Goal: Share content: Share content

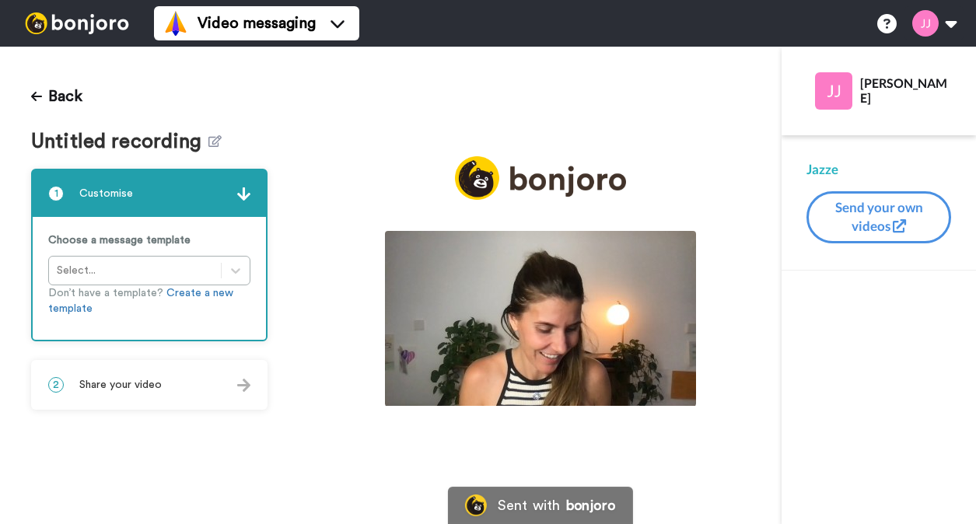
click at [511, 350] on img at bounding box center [540, 318] width 311 height 175
click at [144, 383] on span "Share your video" at bounding box center [120, 385] width 82 height 16
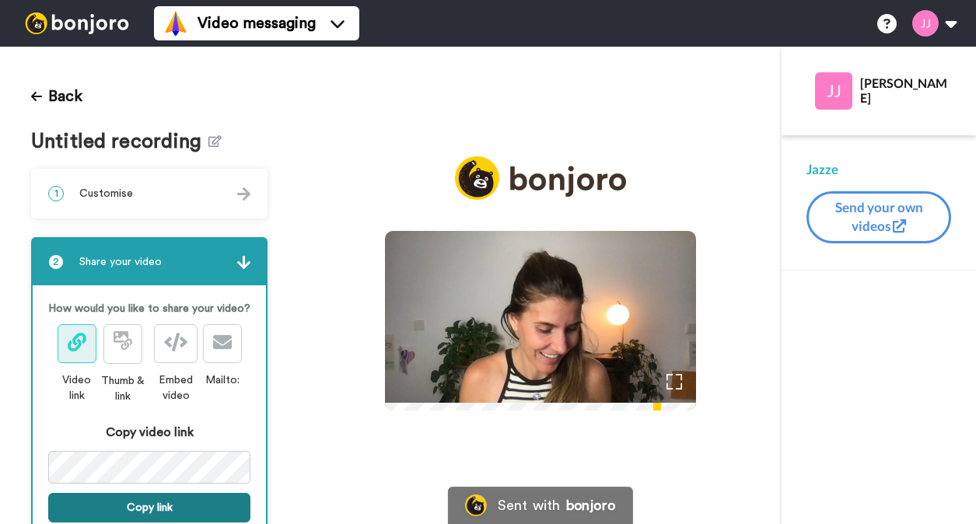
click at [142, 502] on button "Copy link" at bounding box center [149, 508] width 202 height 30
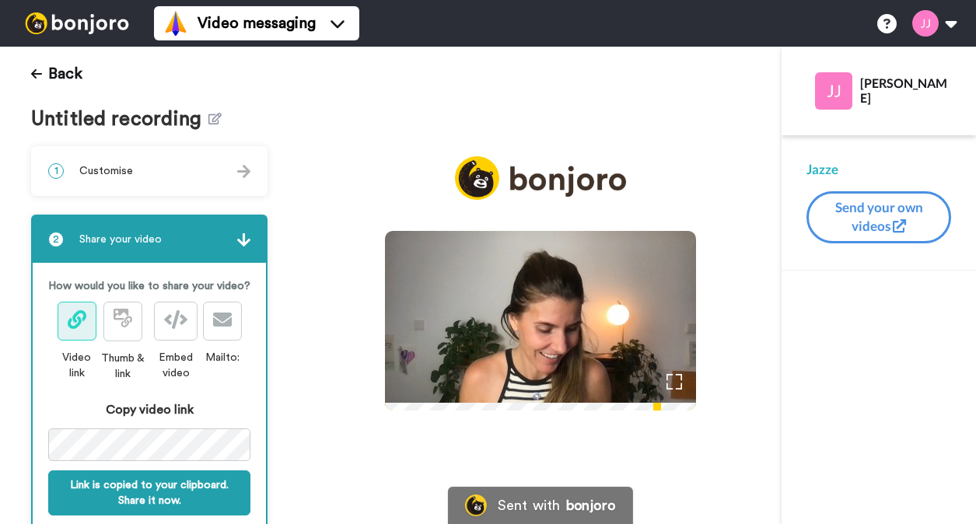
click at [497, 289] on video at bounding box center [540, 318] width 311 height 175
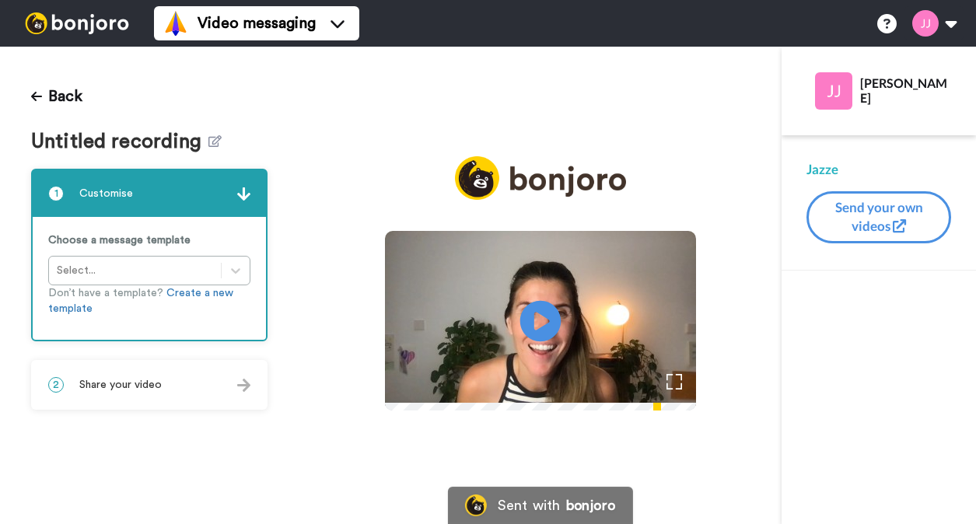
click at [561, 302] on icon at bounding box center [539, 321] width 41 height 41
click at [561, 311] on icon at bounding box center [539, 321] width 41 height 41
click at [143, 385] on span "Share your video" at bounding box center [120, 385] width 82 height 16
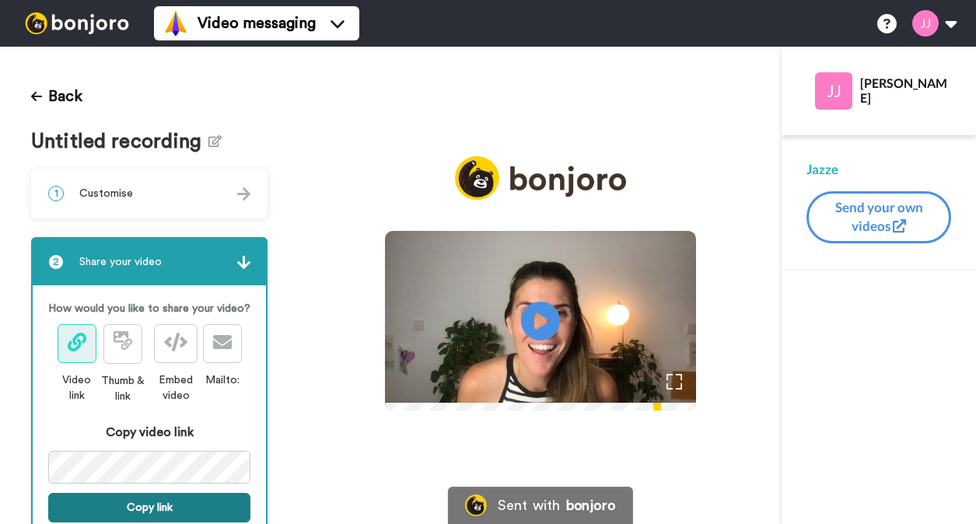
click at [139, 506] on button "Copy link" at bounding box center [149, 508] width 202 height 30
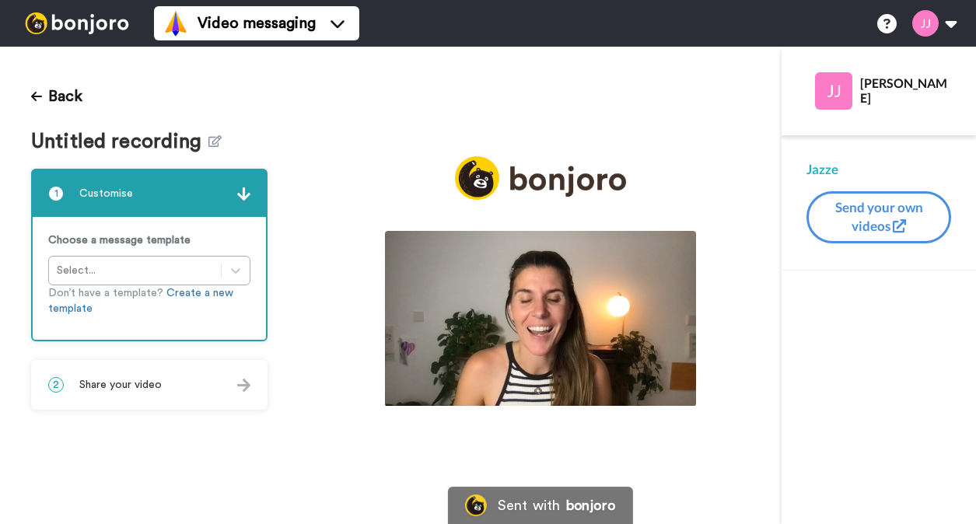
click at [502, 305] on img at bounding box center [540, 318] width 311 height 175
click at [560, 302] on icon at bounding box center [540, 321] width 39 height 39
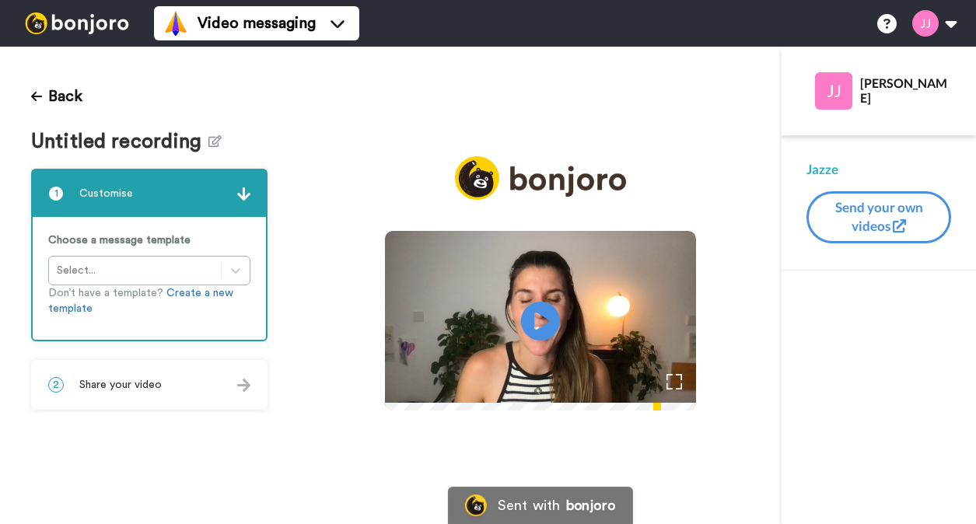
click at [181, 390] on div "2 Share your video" at bounding box center [149, 385] width 233 height 47
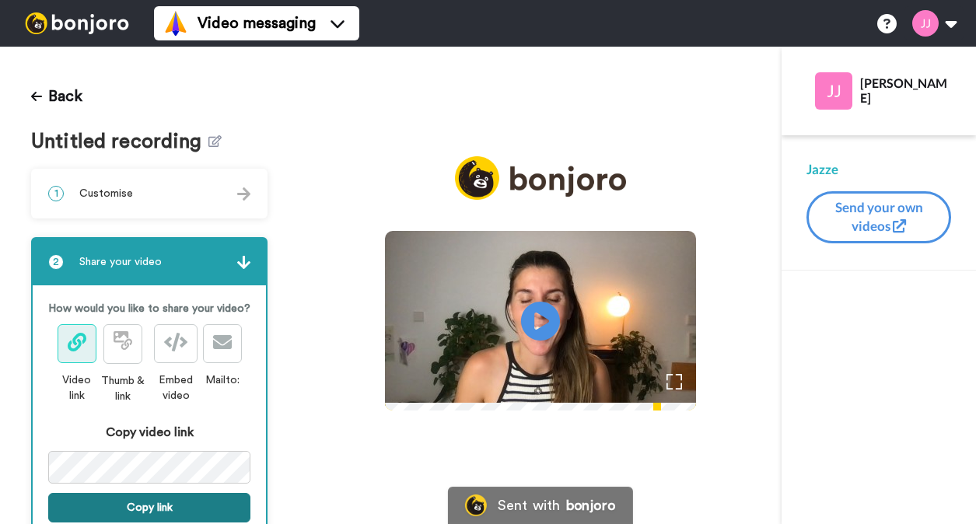
click at [154, 502] on button "Copy link" at bounding box center [149, 508] width 202 height 30
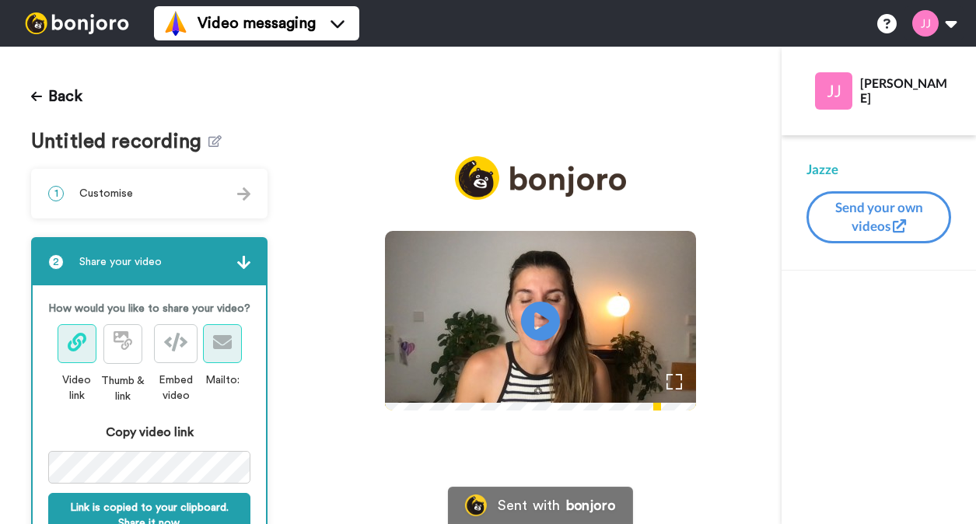
scroll to position [23, 0]
